Goal: Information Seeking & Learning: Learn about a topic

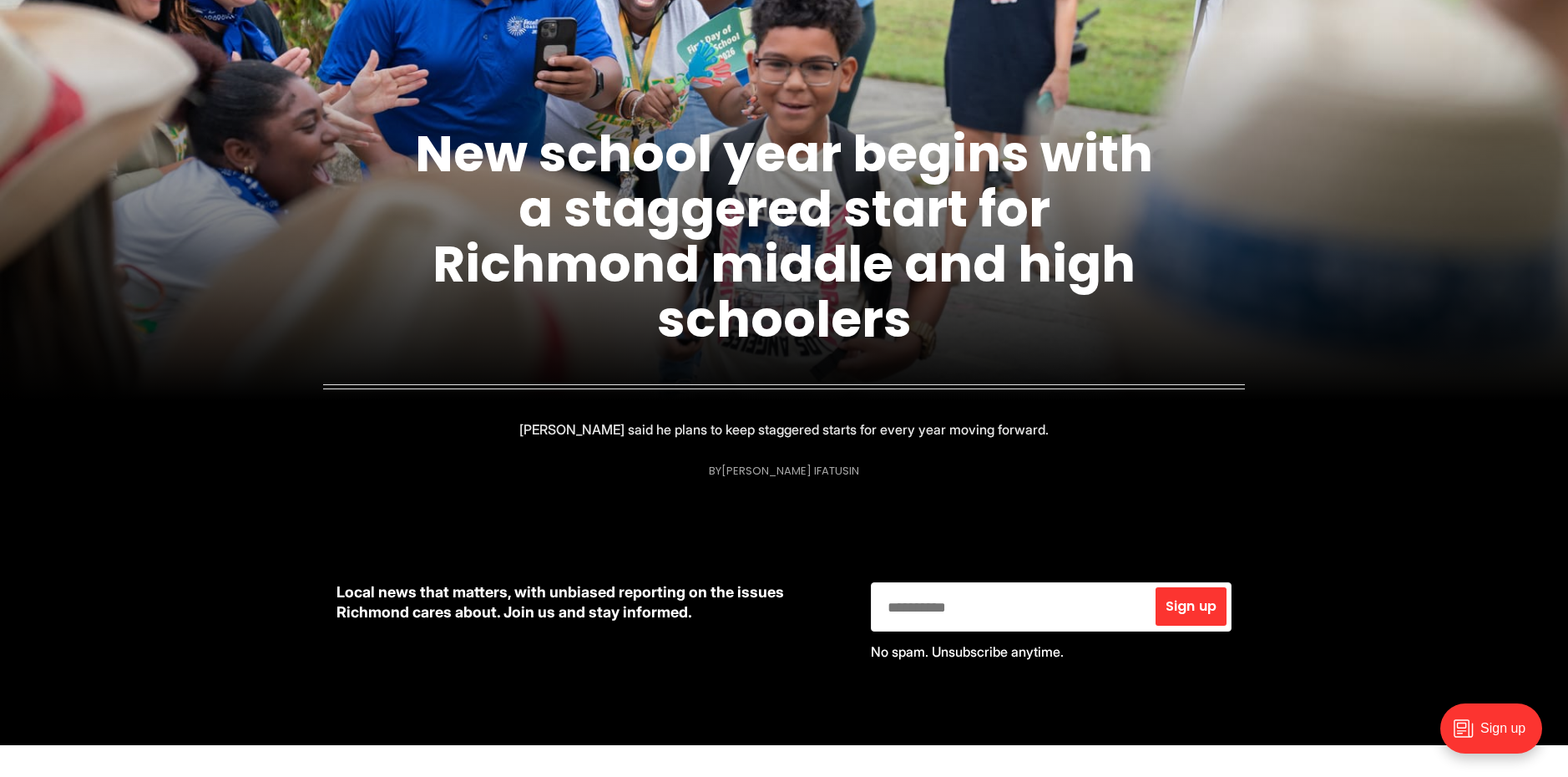
scroll to position [648, 0]
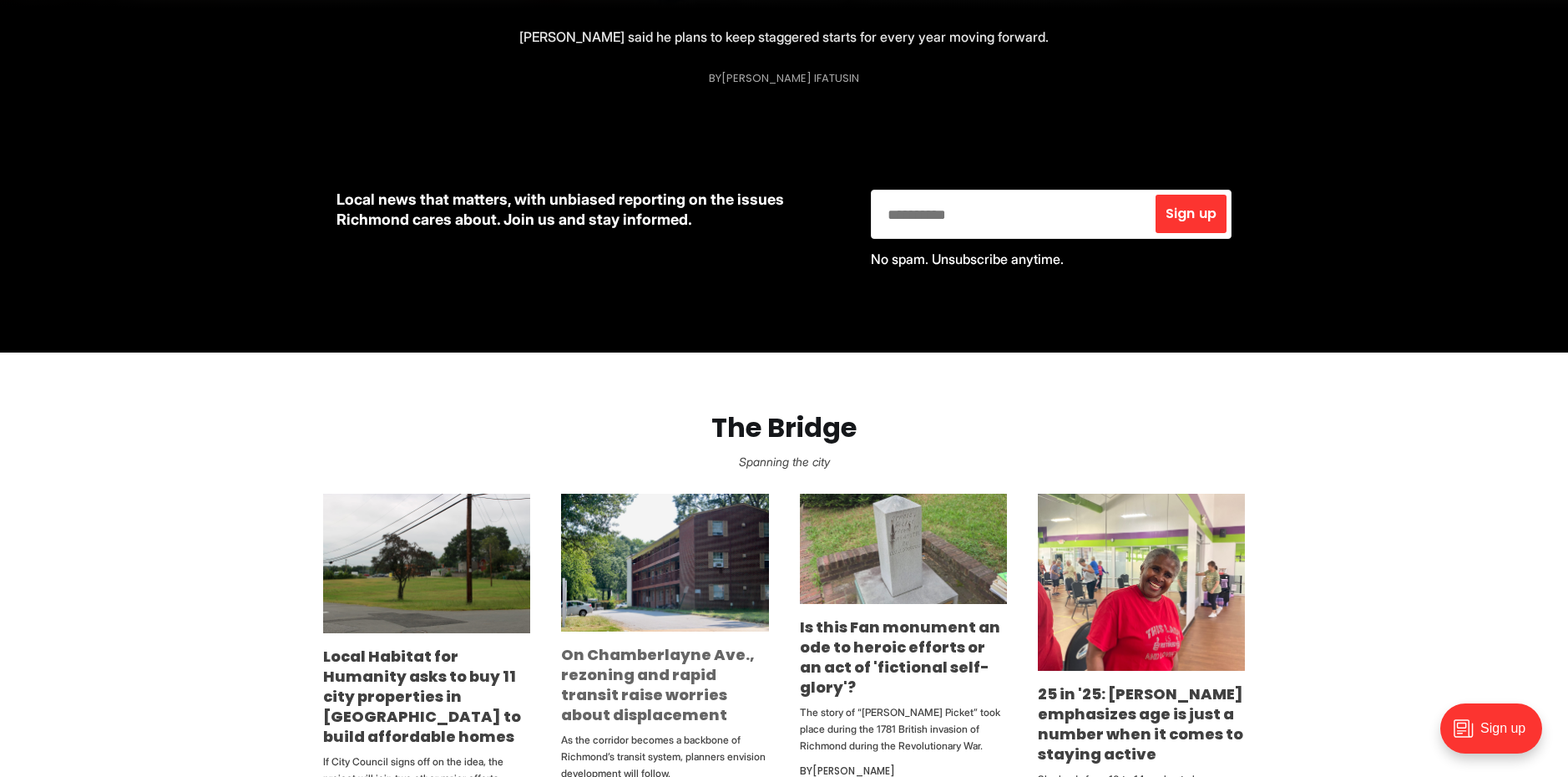
click at [664, 666] on link "On Chamberlayne Ave., rezoning and rapid transit raise worries about displaceme…" at bounding box center [657, 684] width 194 height 81
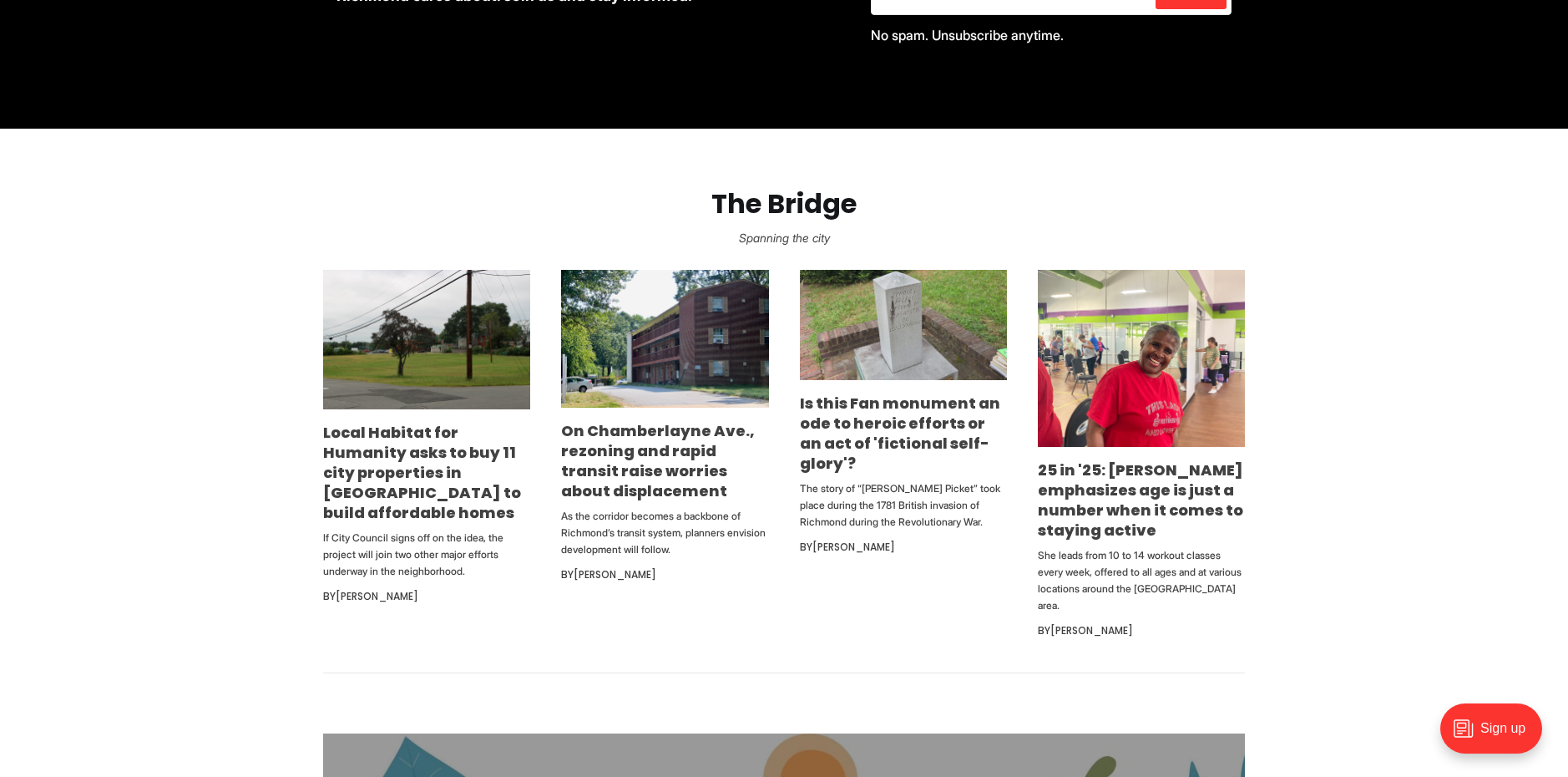
scroll to position [873, 0]
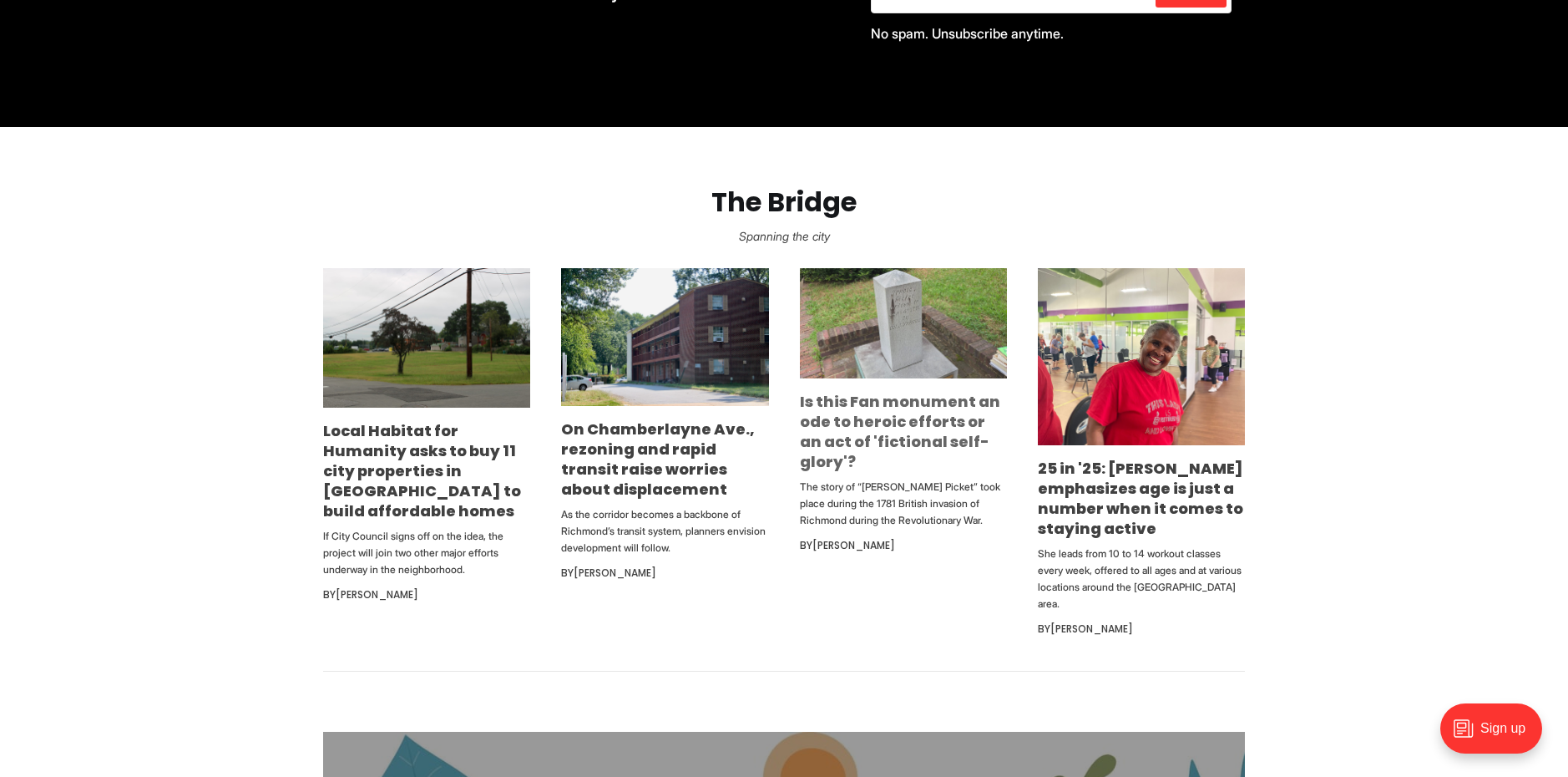
click at [902, 423] on link "Is this Fan monument an ode to heroic efforts or an act of 'fictional self-glor…" at bounding box center [900, 431] width 200 height 81
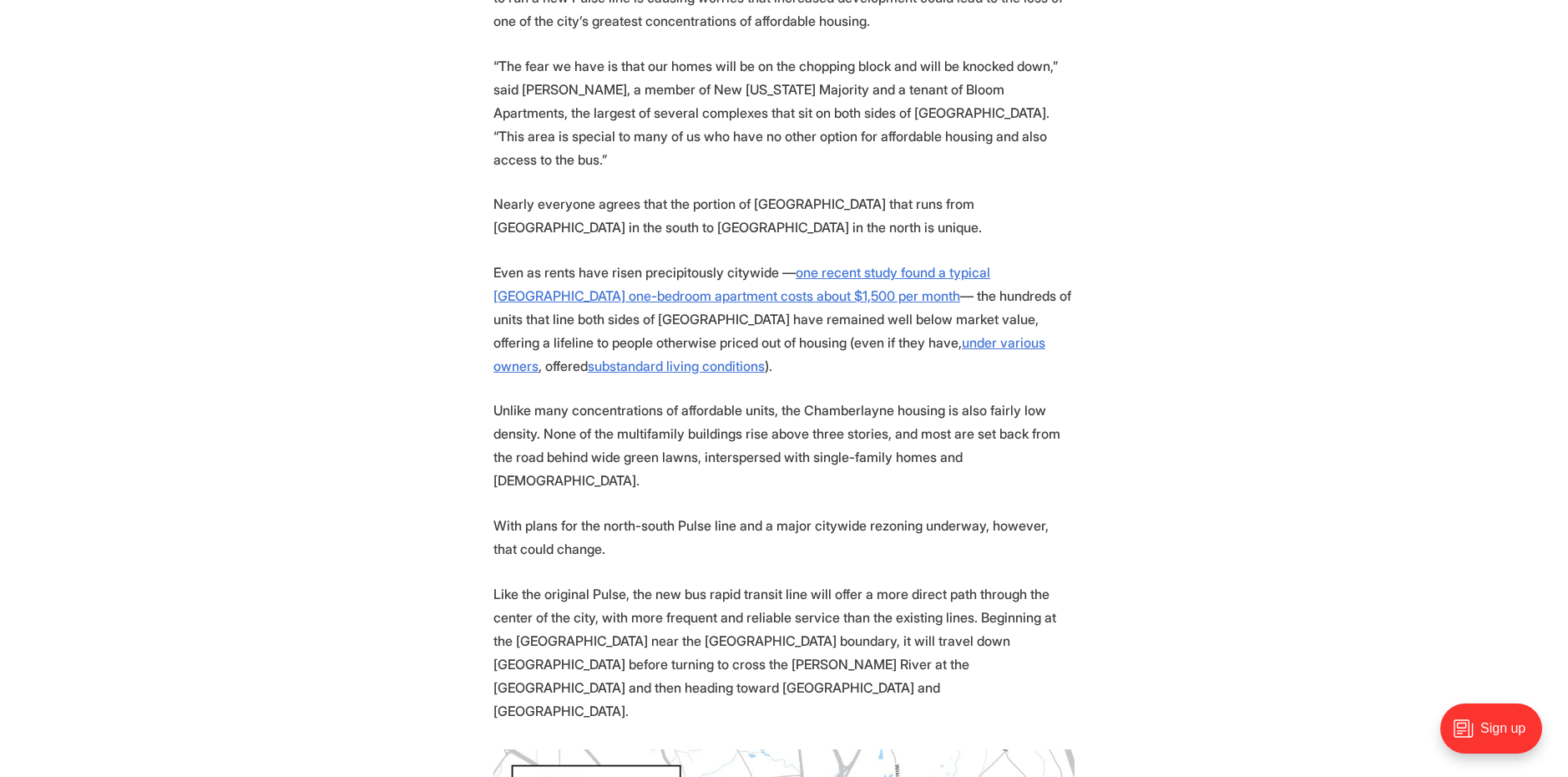
scroll to position [407, 0]
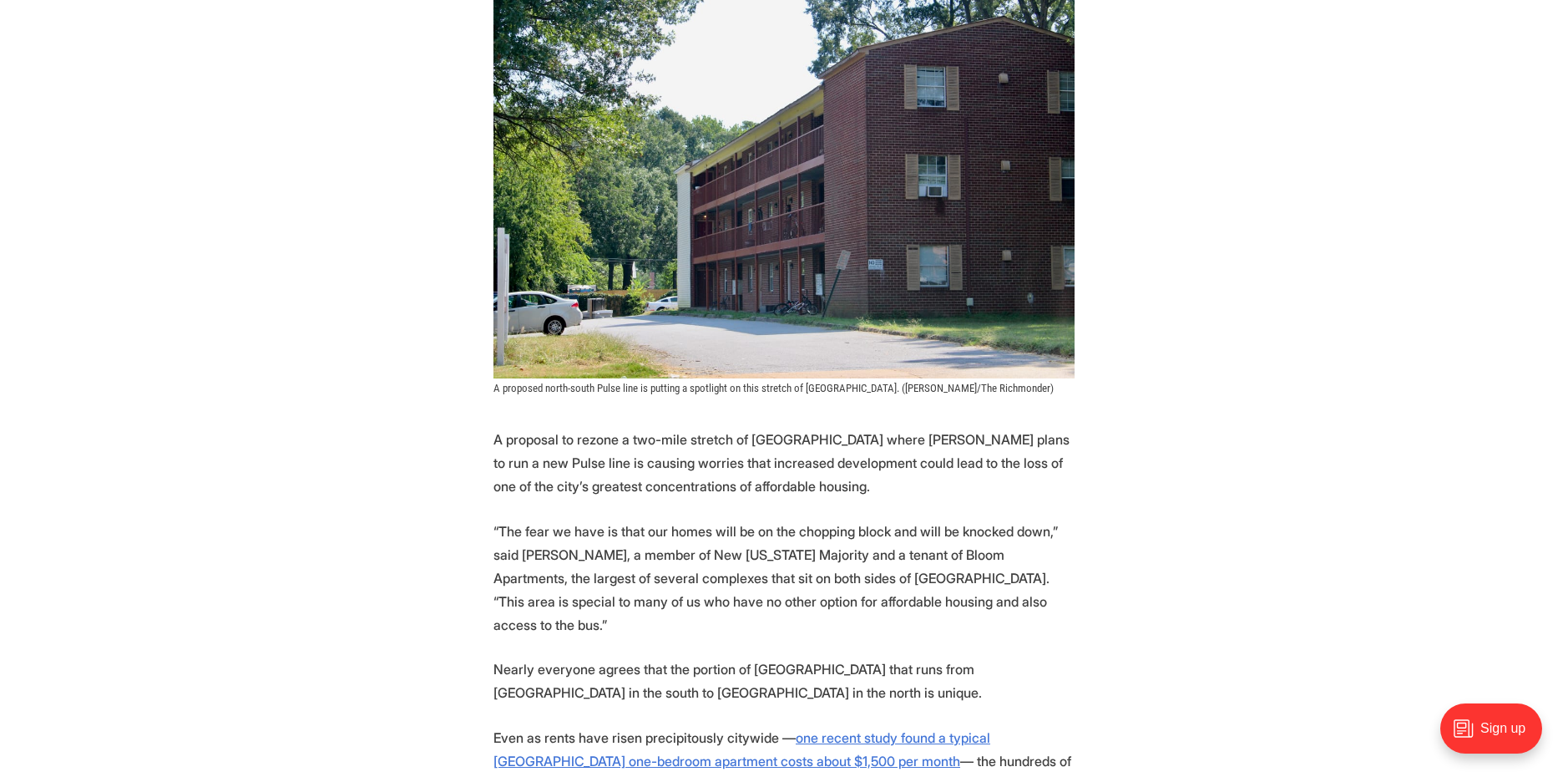
click at [691, 525] on p "“The fear we have is that our homes will be on the chopping block and will be k…" at bounding box center [784, 577] width 581 height 117
click at [723, 482] on p "A proposal to rezone a two-mile stretch of Chamberlayne Avenue where Richmond p…" at bounding box center [784, 462] width 581 height 70
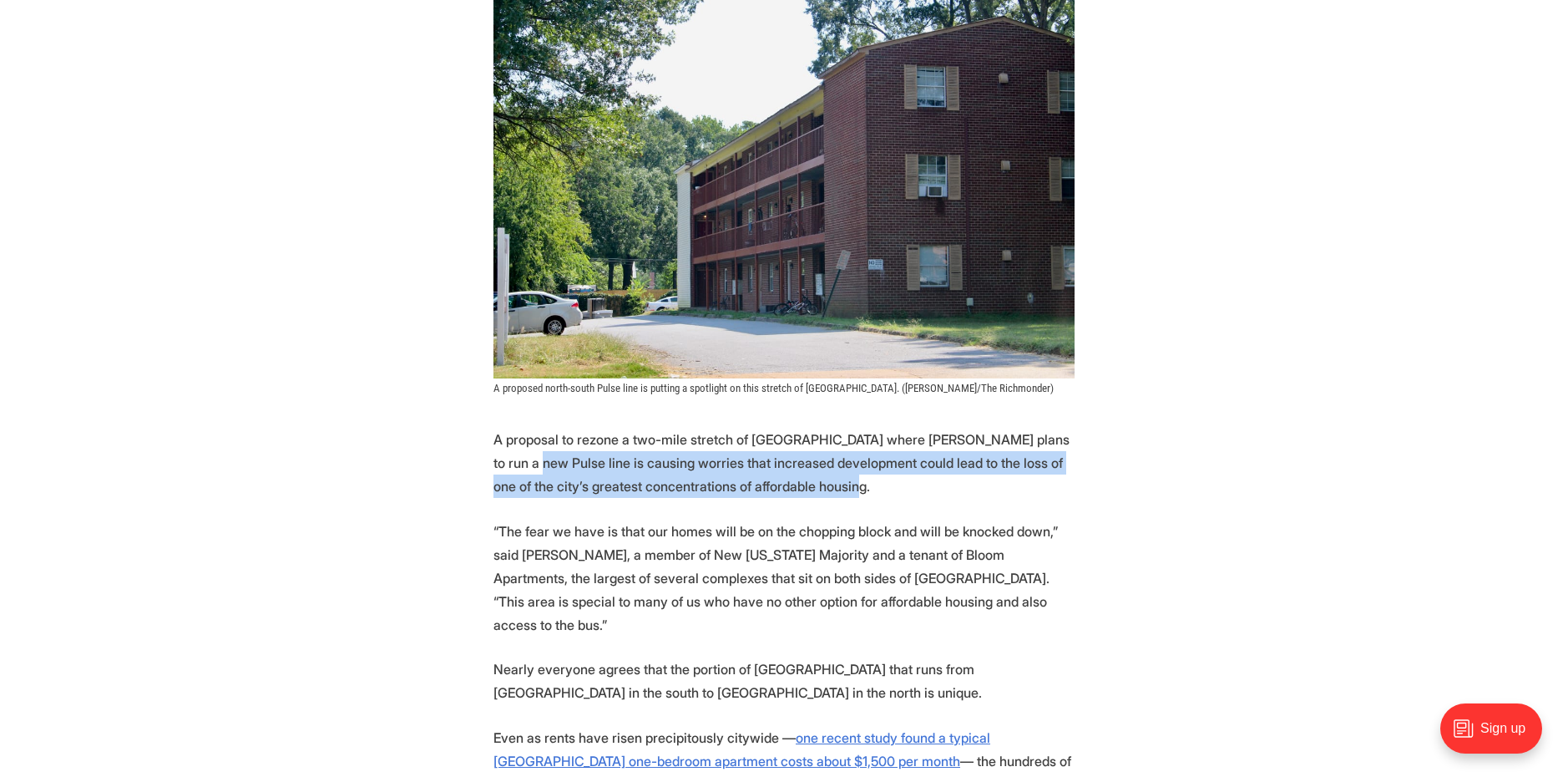
drag, startPoint x: 853, startPoint y: 490, endPoint x: 511, endPoint y: 464, distance: 343.0
click at [511, 464] on p "A proposal to rezone a two-mile stretch of Chamberlayne Avenue where Richmond p…" at bounding box center [784, 462] width 581 height 70
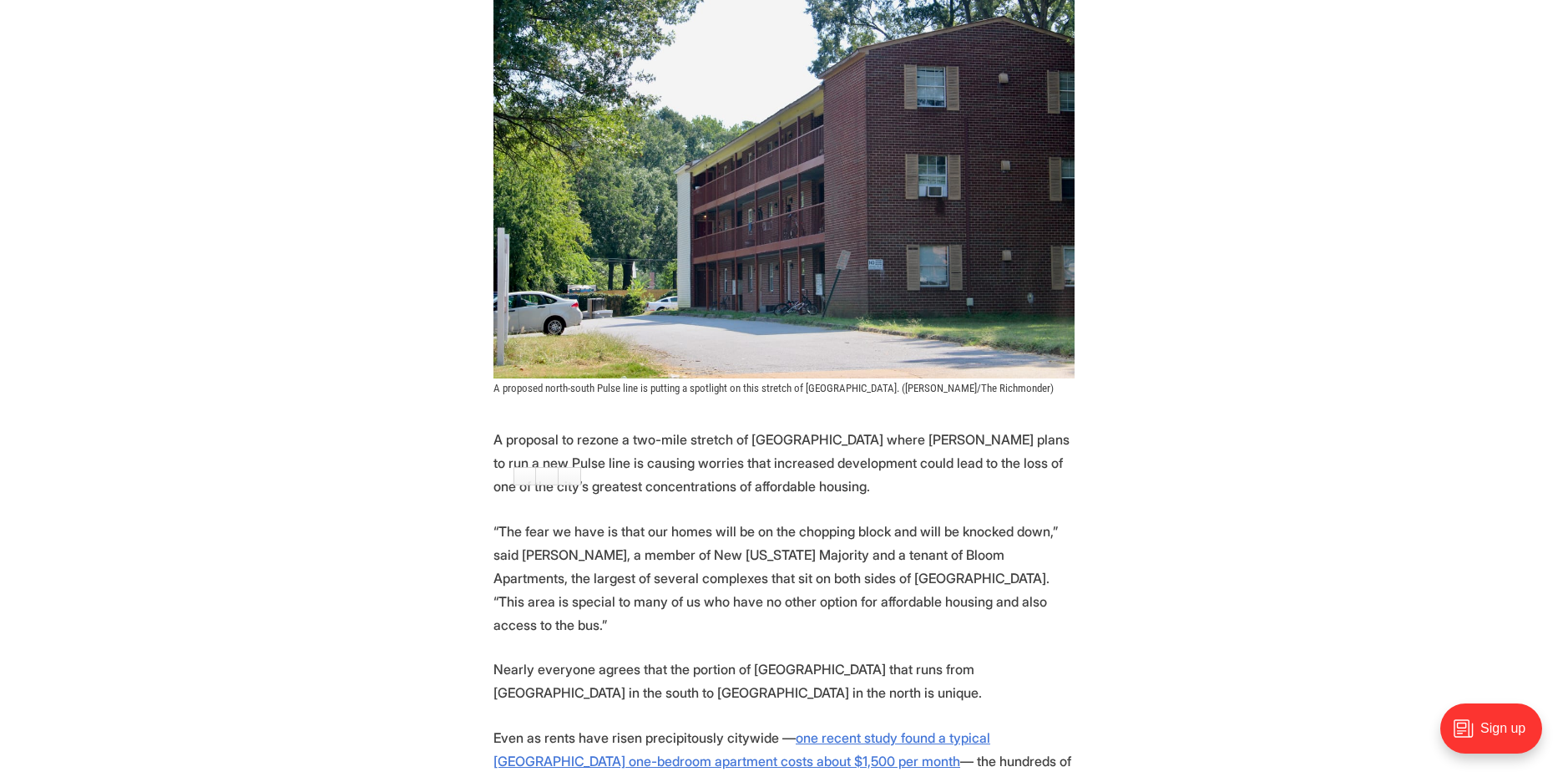
click at [504, 457] on p "A proposal to rezone a two-mile stretch of Chamberlayne Avenue where Richmond p…" at bounding box center [784, 462] width 581 height 70
drag, startPoint x: 491, startPoint y: 452, endPoint x: 697, endPoint y: 455, distance: 206.0
click at [697, 455] on p "A proposal to rezone a two-mile stretch of Chamberlayne Avenue where Richmond p…" at bounding box center [784, 462] width 581 height 70
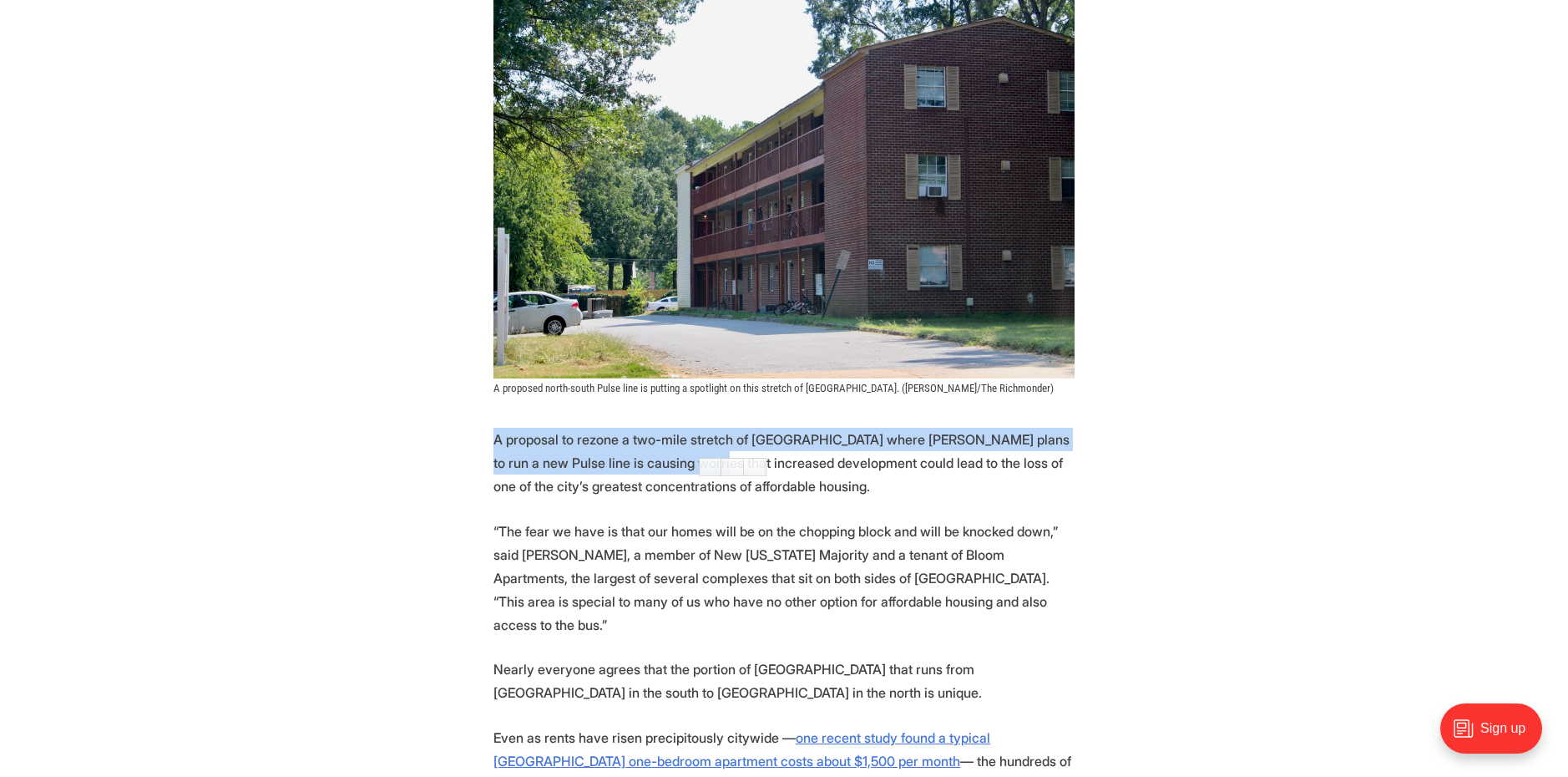
drag, startPoint x: 693, startPoint y: 461, endPoint x: 463, endPoint y: 439, distance: 231.0
copy p "A proposal to rezone a two-mile stretch of Chamberlayne Avenue where Richmond p…"
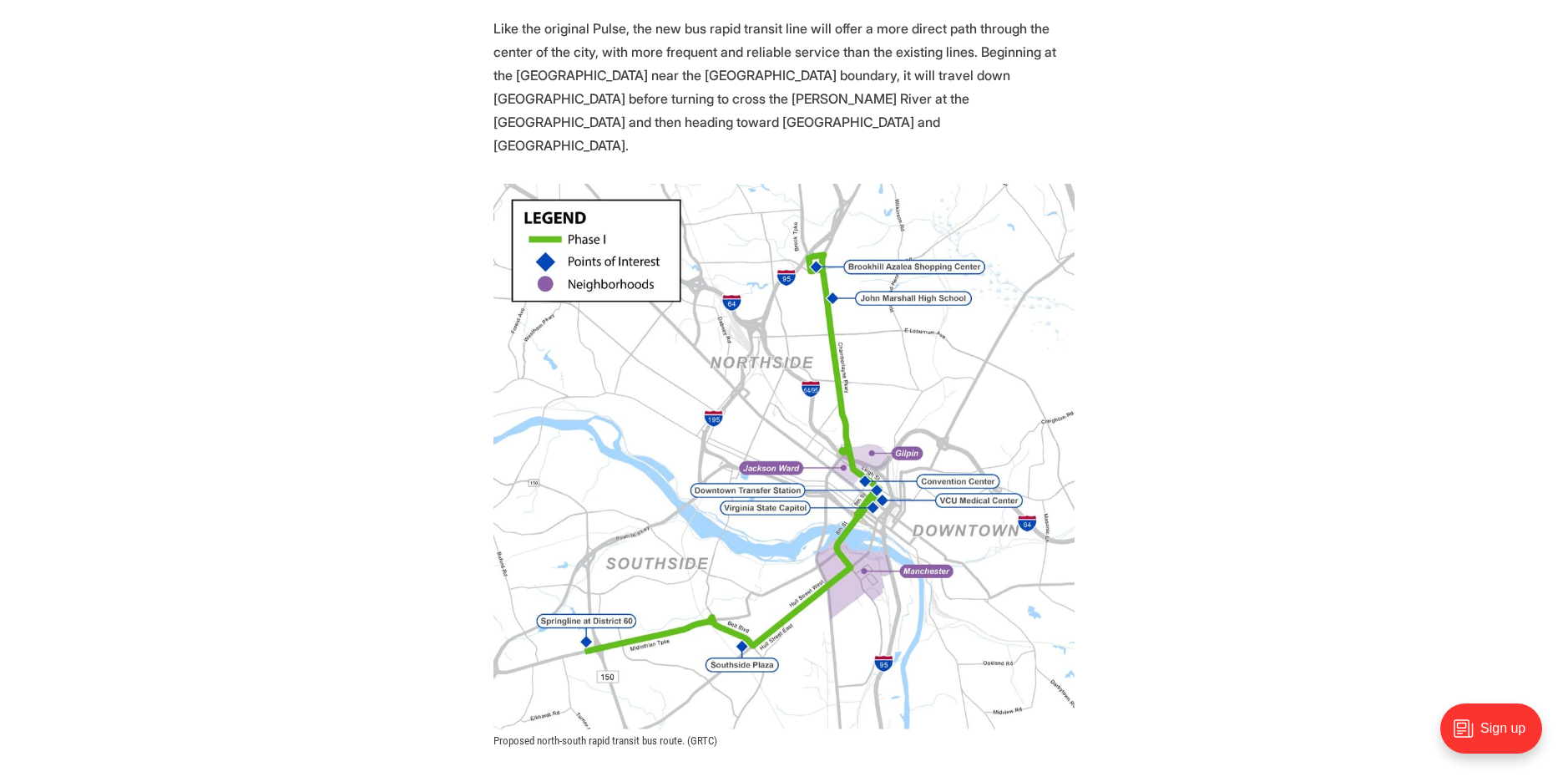
scroll to position [1442, 0]
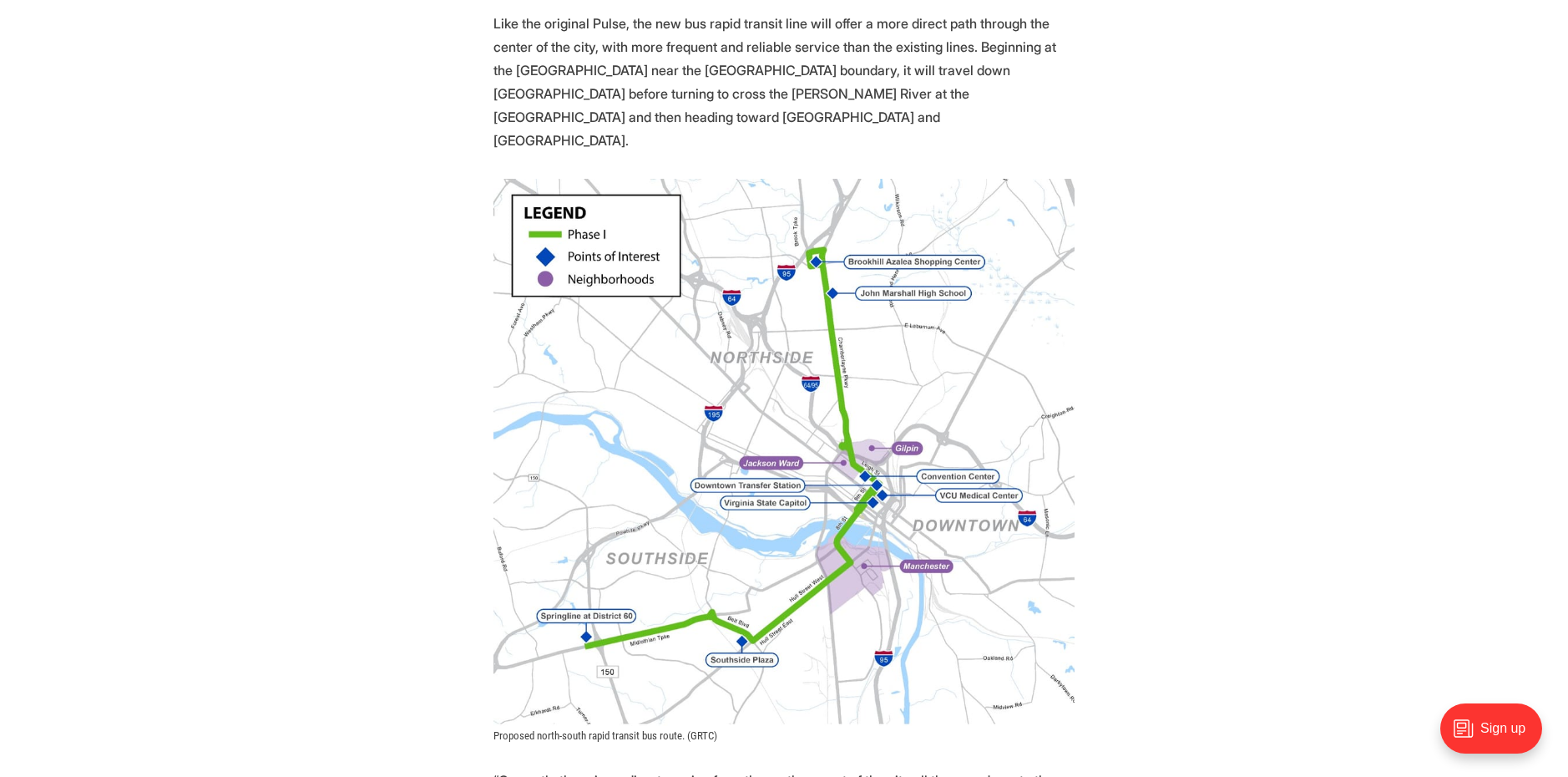
click at [853, 327] on img at bounding box center [784, 453] width 581 height 548
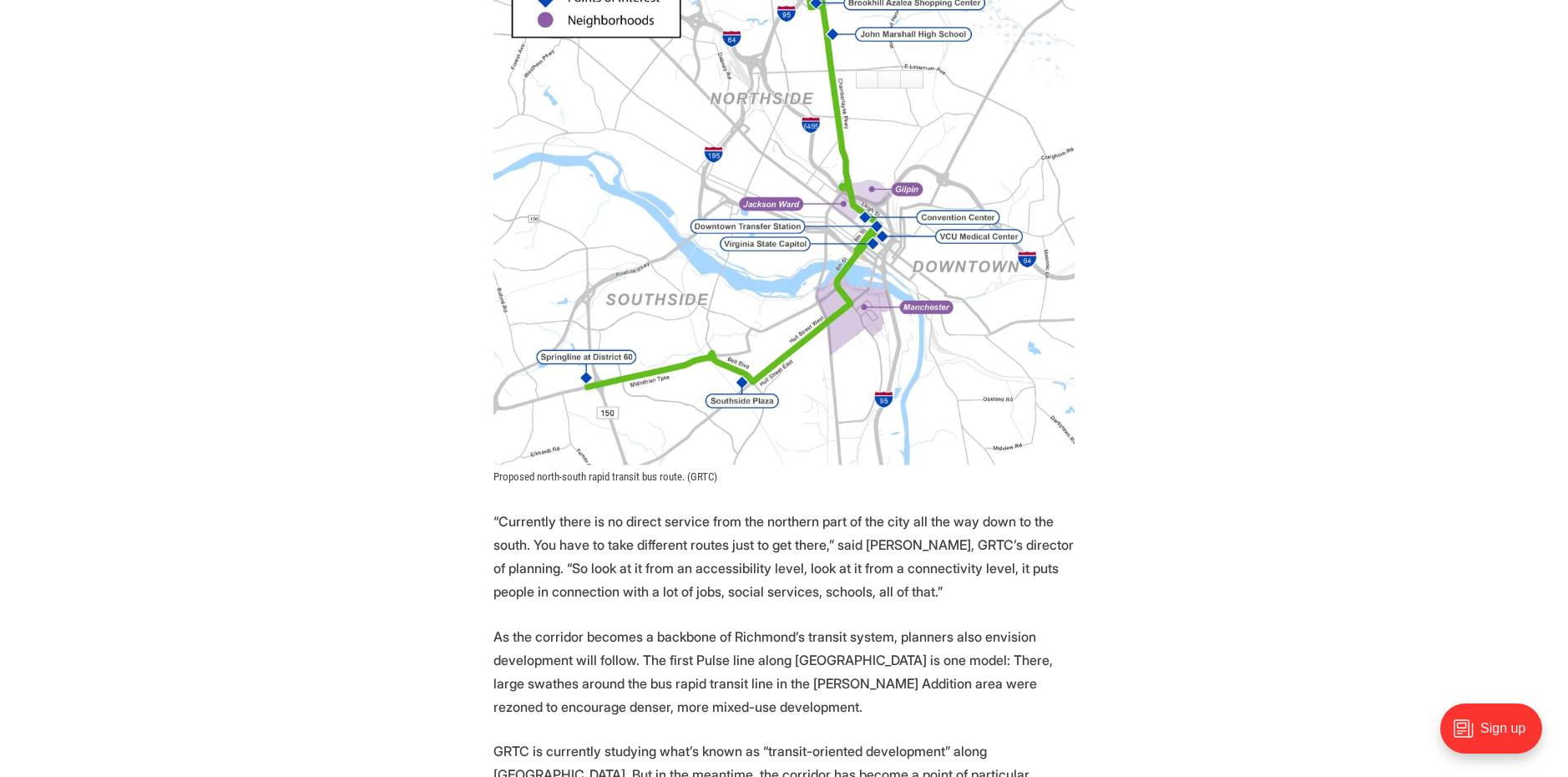
scroll to position [1703, 0]
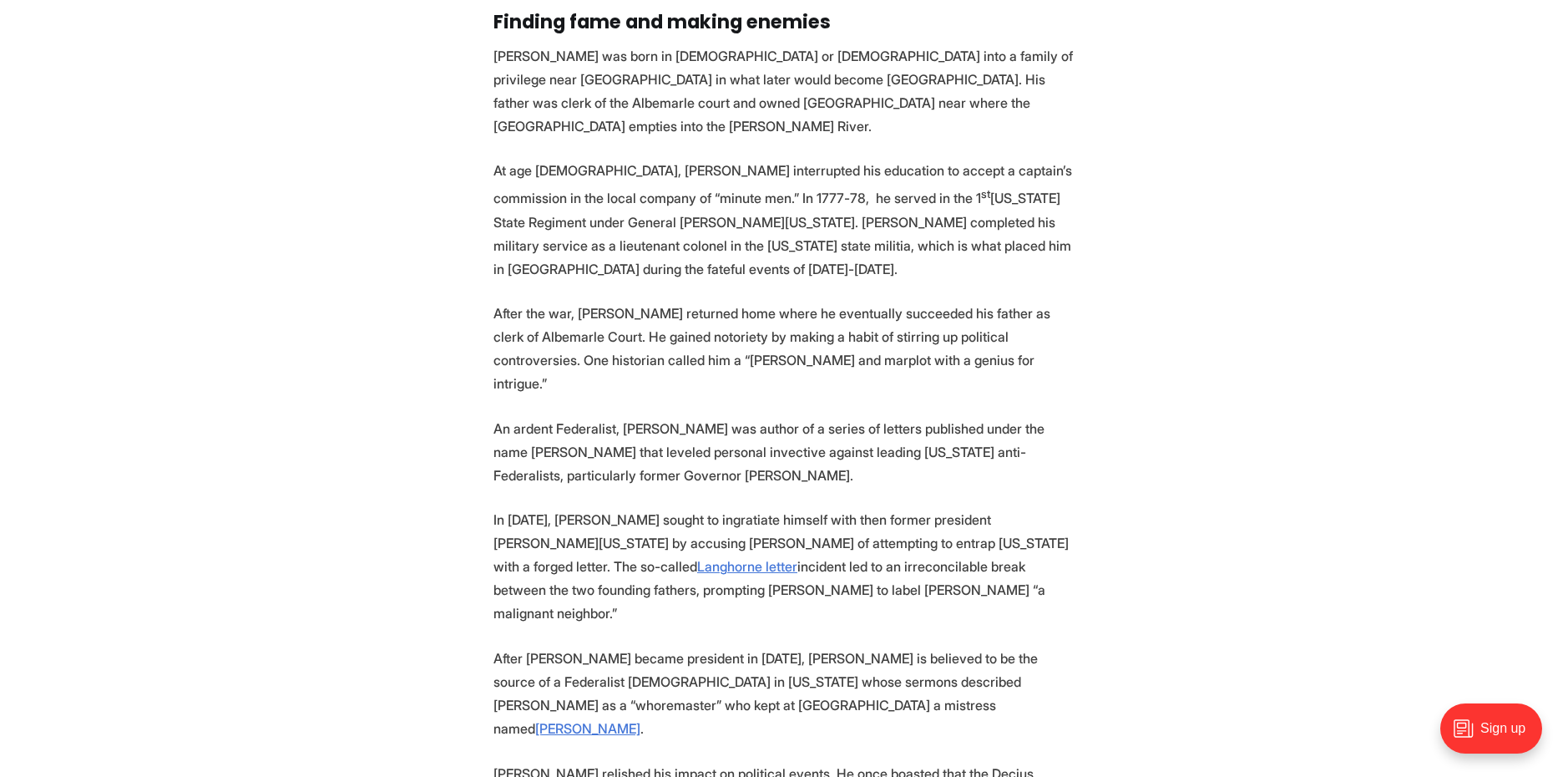
scroll to position [3839, 0]
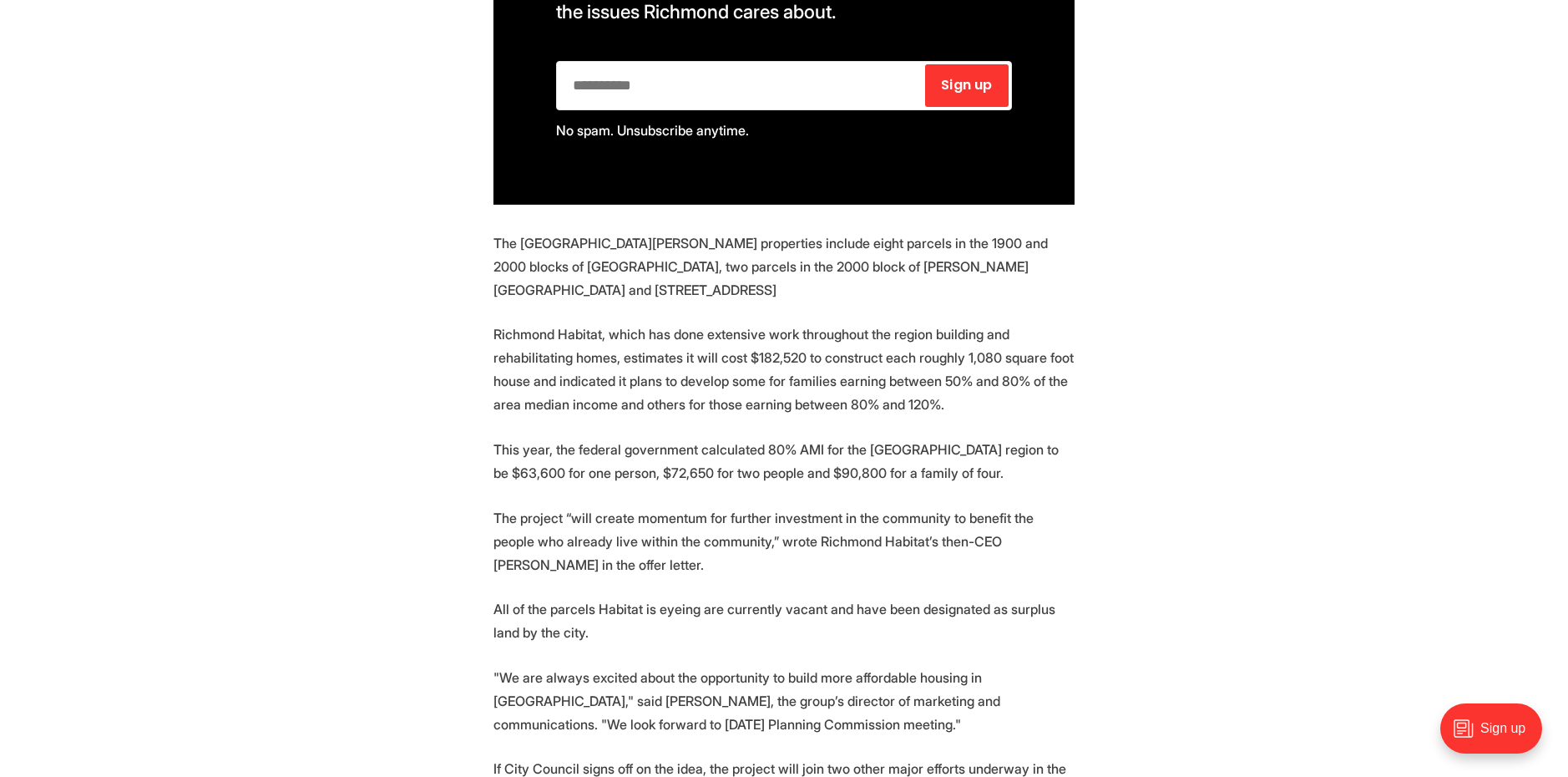
scroll to position [622, 0]
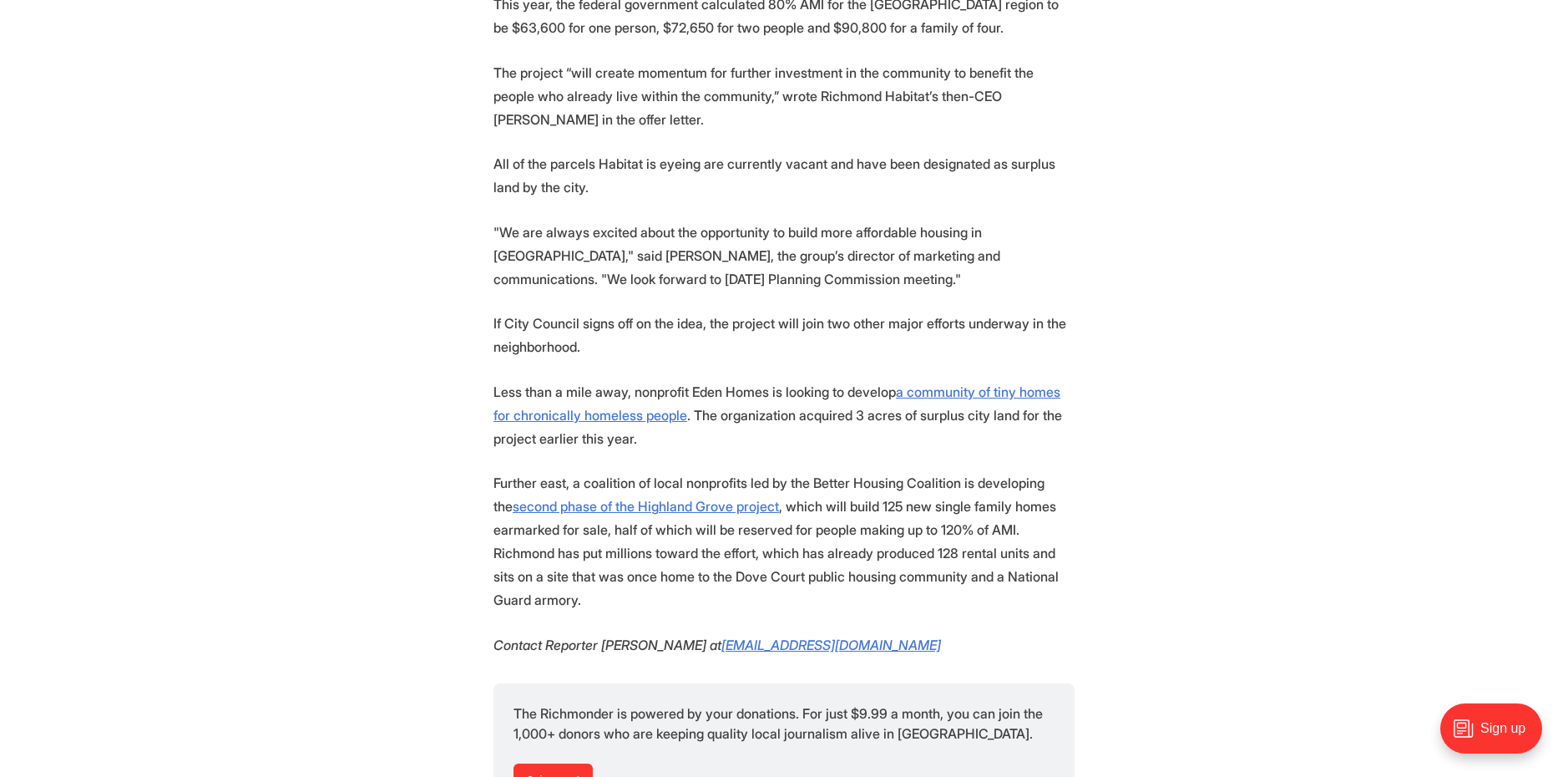
scroll to position [1719, 0]
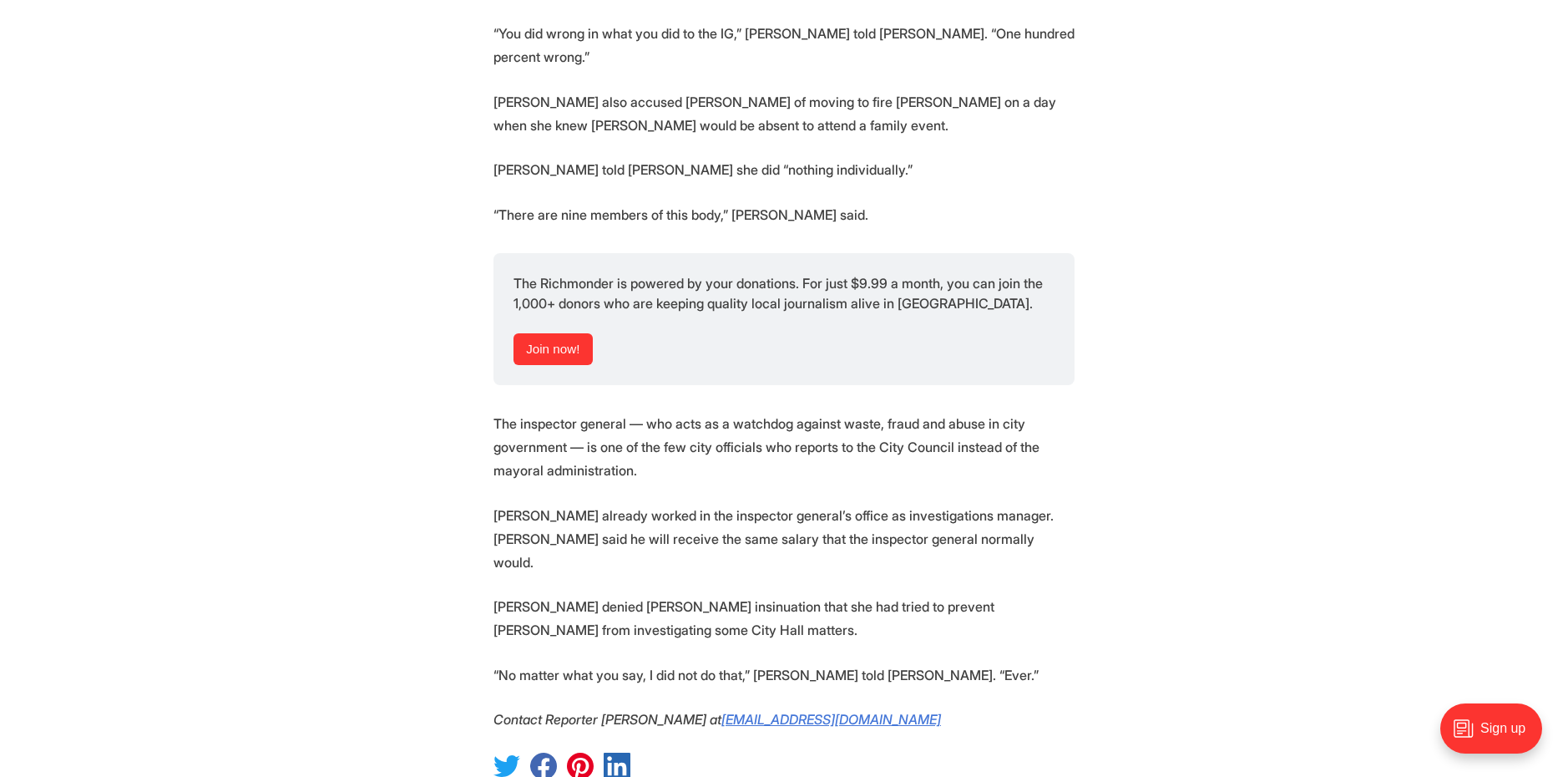
scroll to position [3931, 0]
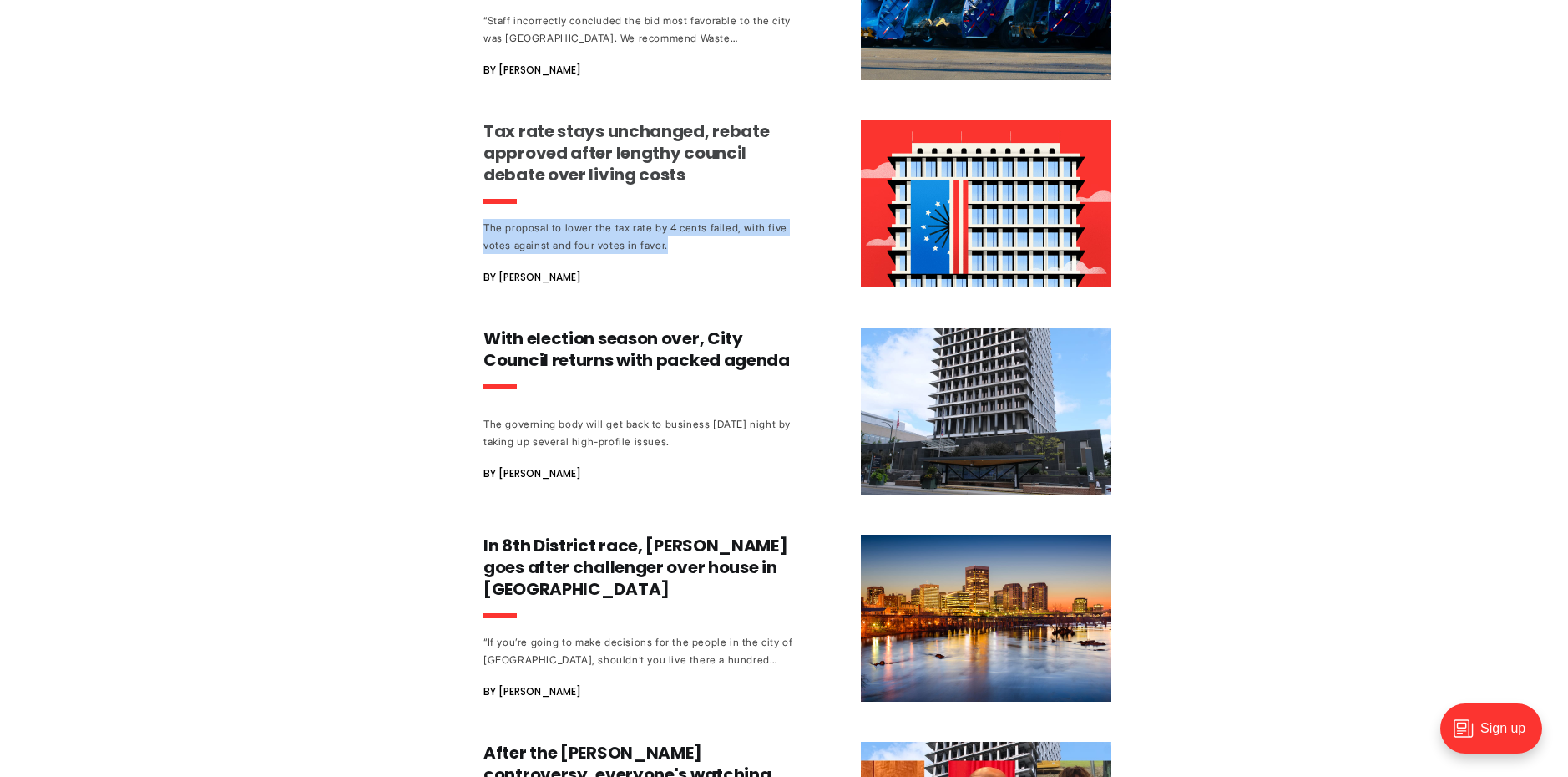
scroll to position [1045, 0]
copy div "The proposal to lower the tax rate by 4 cents failed, with five votes against a…"
drag, startPoint x: 466, startPoint y: 225, endPoint x: 755, endPoint y: 249, distance: 290.0
click at [755, 249] on div "5 takeaways from the Richmond-Henrico water summit [PERSON_NAME] [DATE] 9:54PM …" at bounding box center [784, 152] width 1568 height 2013
